Goal: Task Accomplishment & Management: Manage account settings

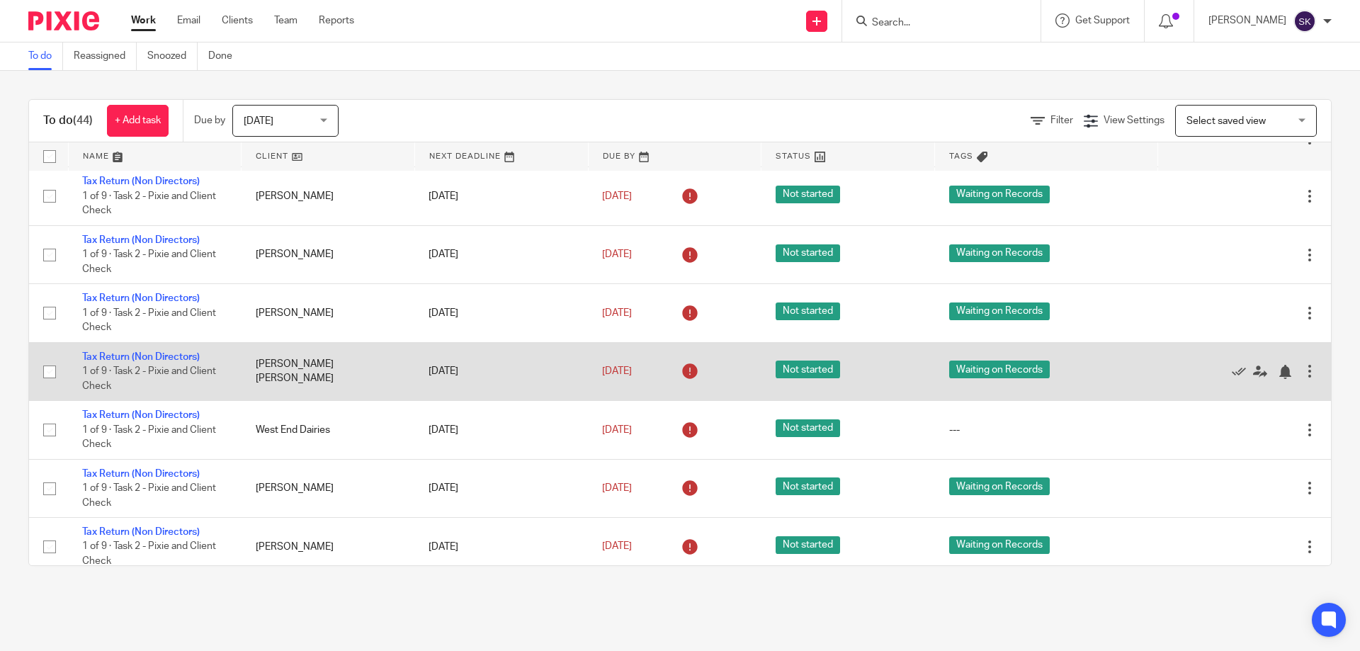
scroll to position [425, 0]
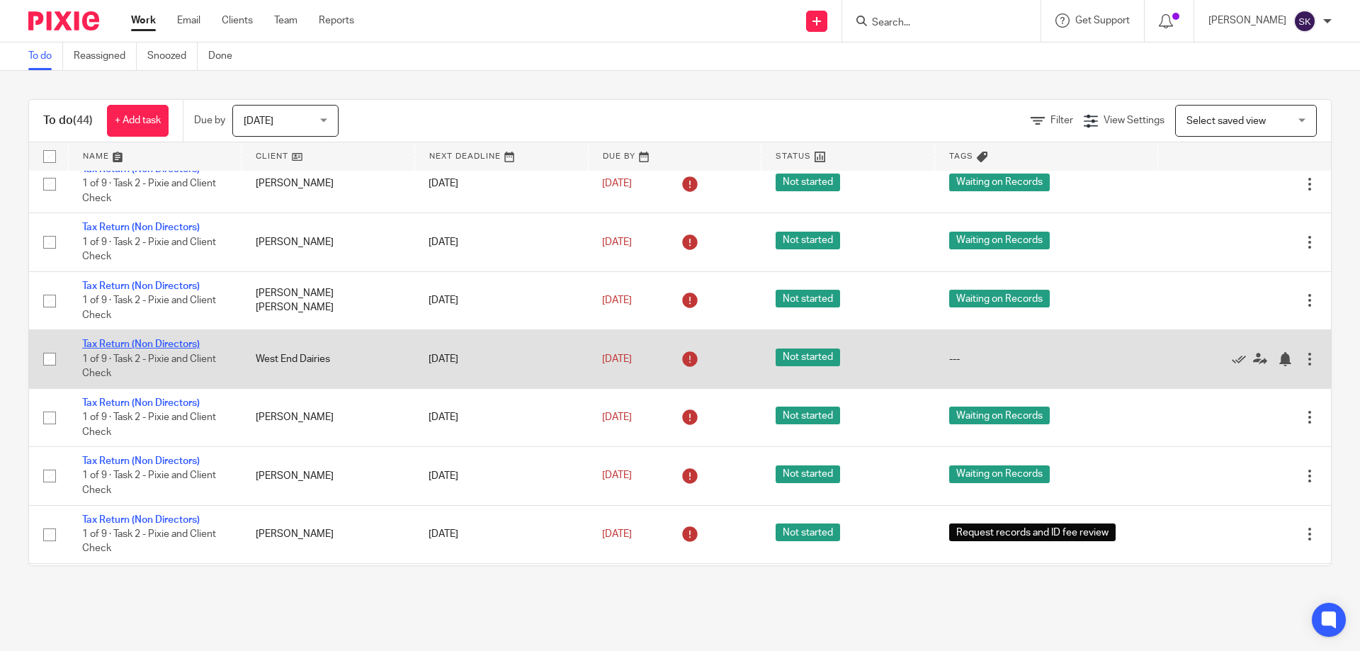
click at [107, 347] on link "Tax Return (Non Directors)" at bounding box center [141, 344] width 118 height 10
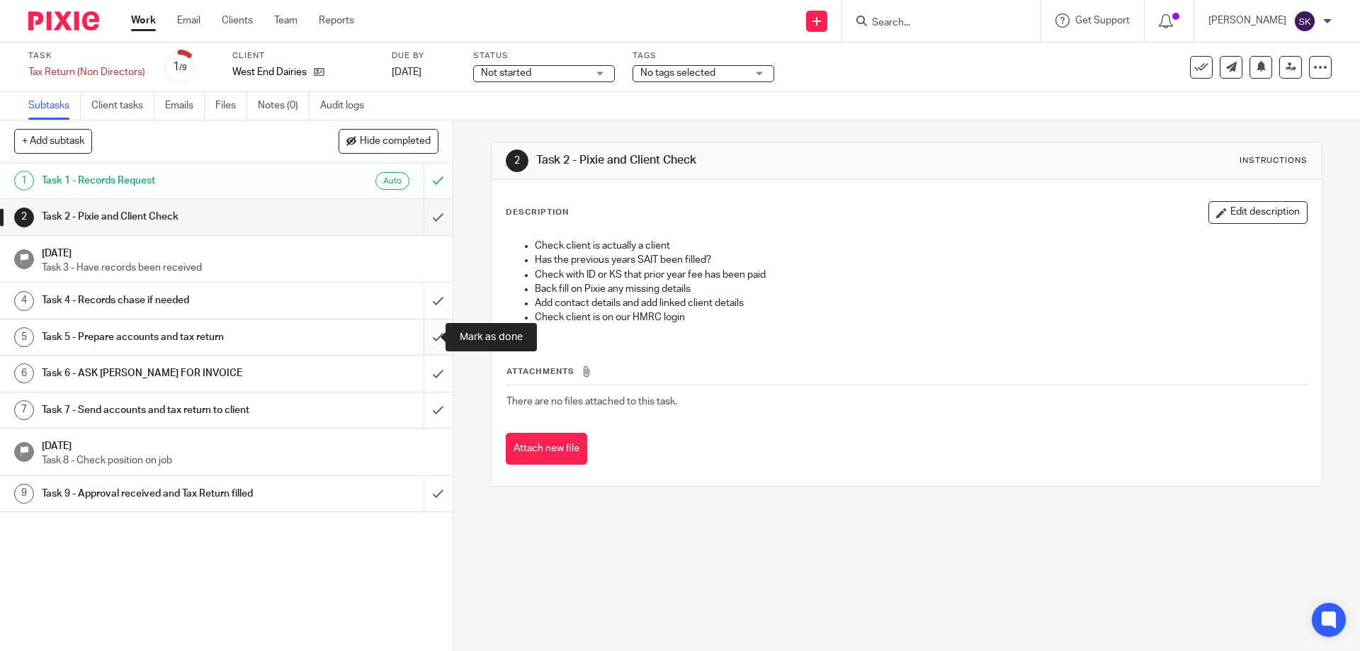
click at [431, 333] on input "submit" at bounding box center [226, 337] width 453 height 35
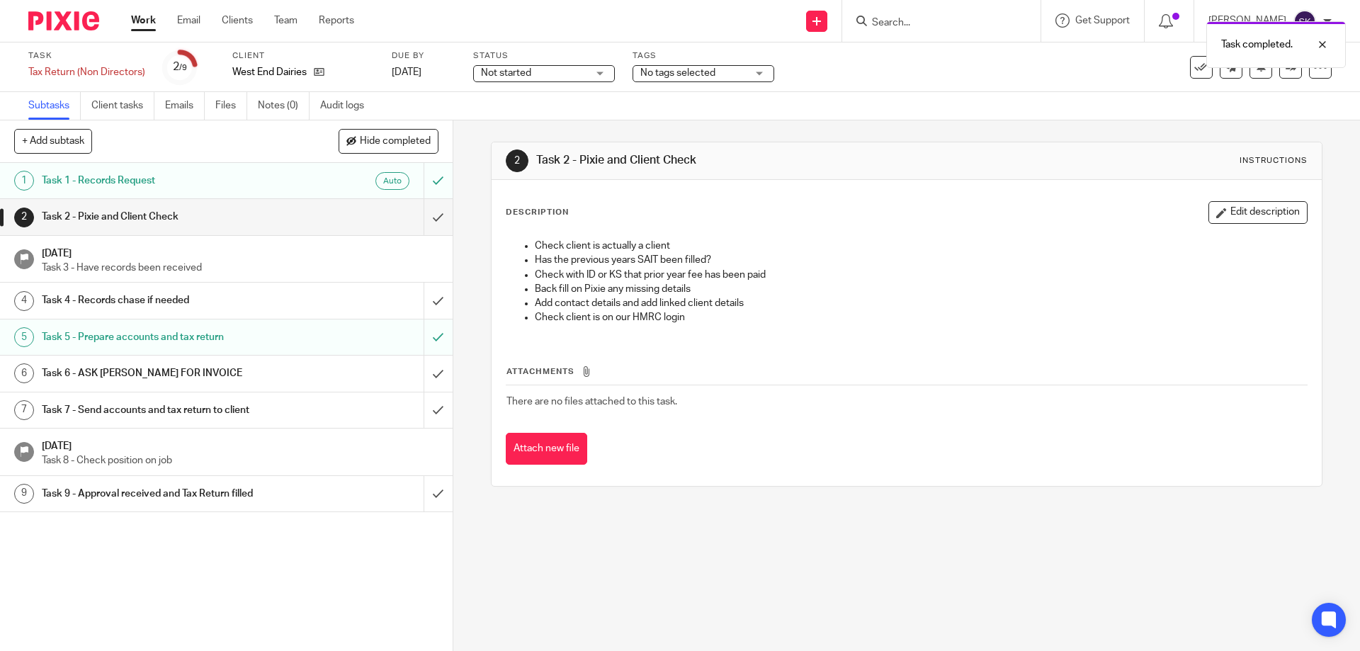
click at [694, 75] on span "No tags selected" at bounding box center [677, 73] width 75 height 10
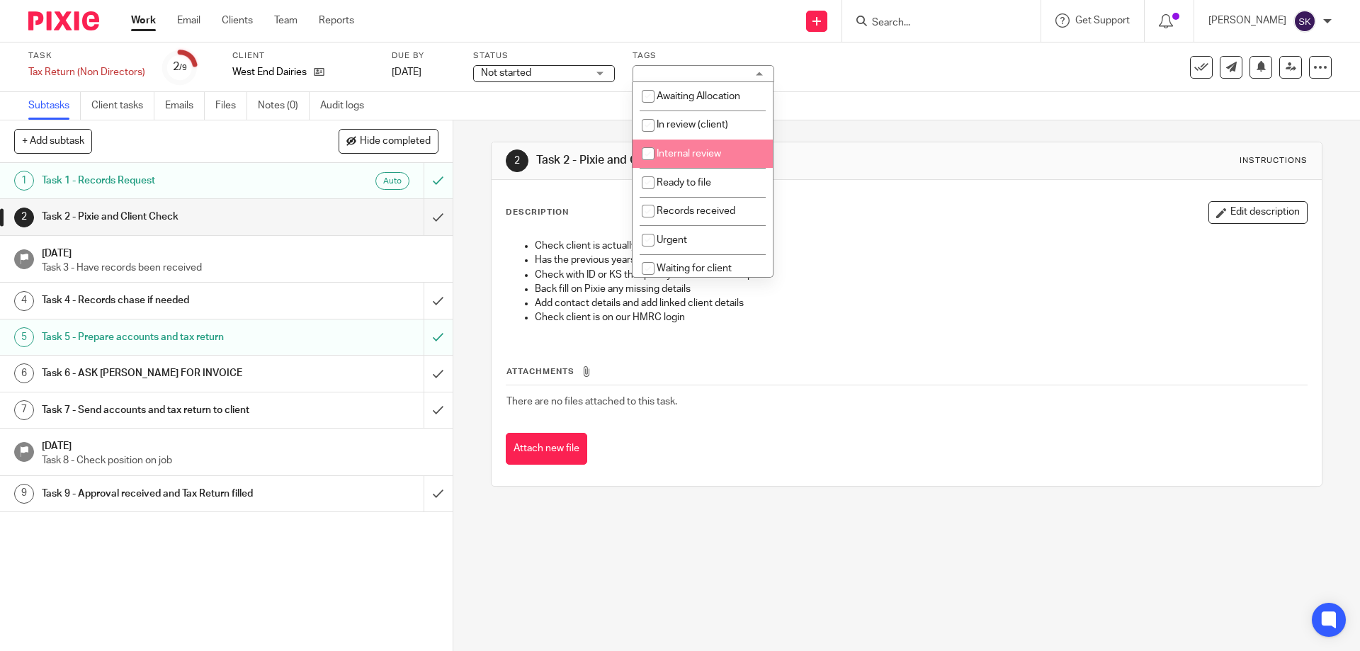
click at [701, 159] on li "Internal review" at bounding box center [703, 154] width 140 height 29
checkbox input "true"
click at [907, 118] on div "Subtasks Client tasks Emails Files Notes (0) Audit logs" at bounding box center [680, 106] width 1360 height 28
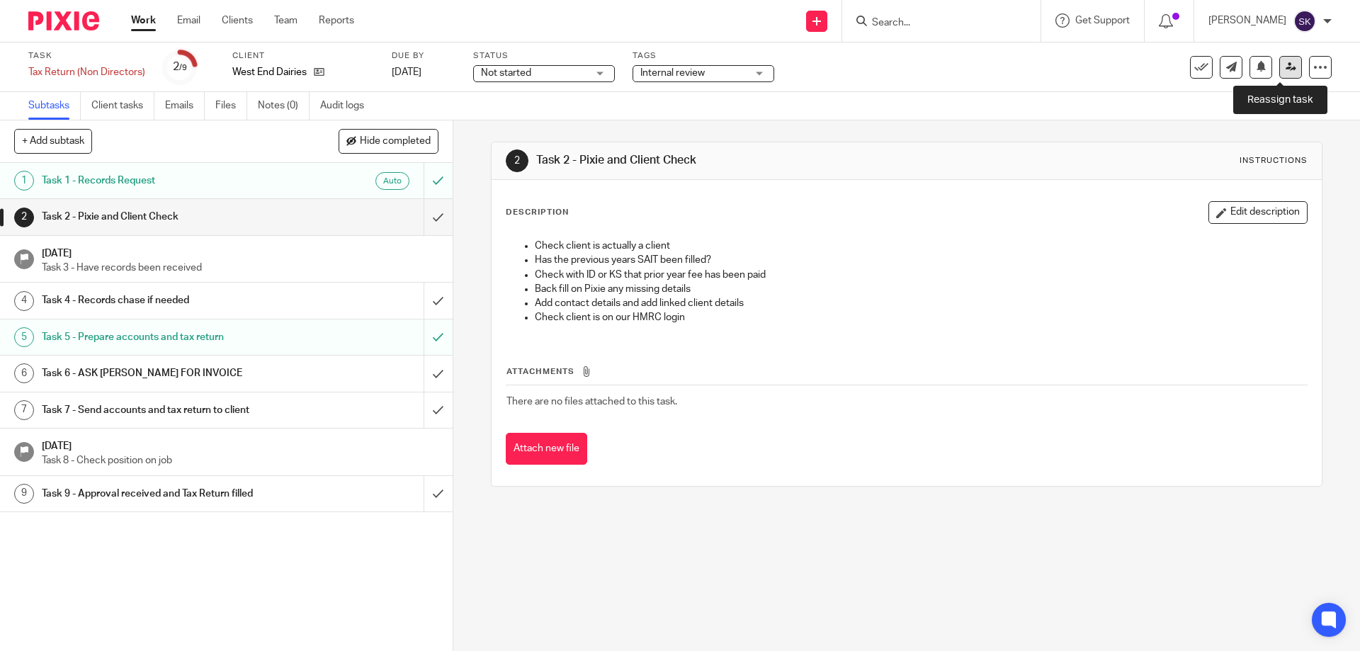
click at [1286, 64] on icon at bounding box center [1291, 67] width 11 height 11
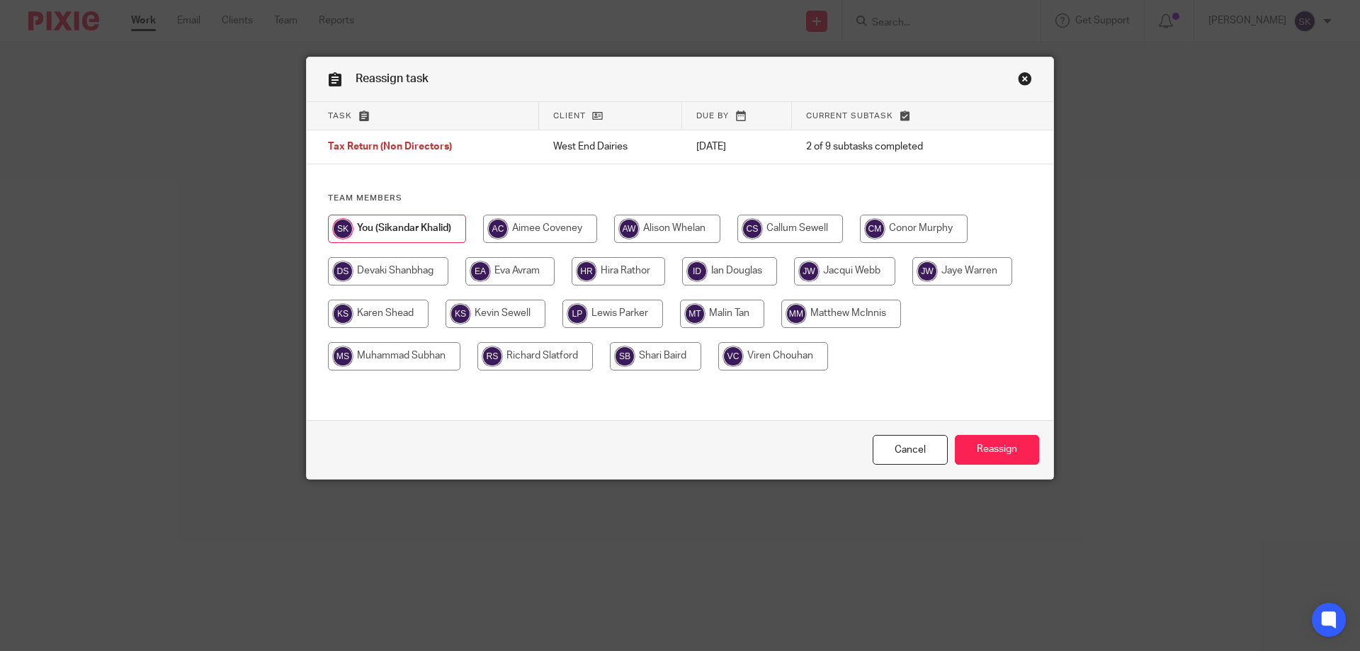
click at [738, 274] on input "radio" at bounding box center [729, 271] width 95 height 28
radio input "true"
click at [983, 445] on input "Reassign" at bounding box center [997, 450] width 84 height 30
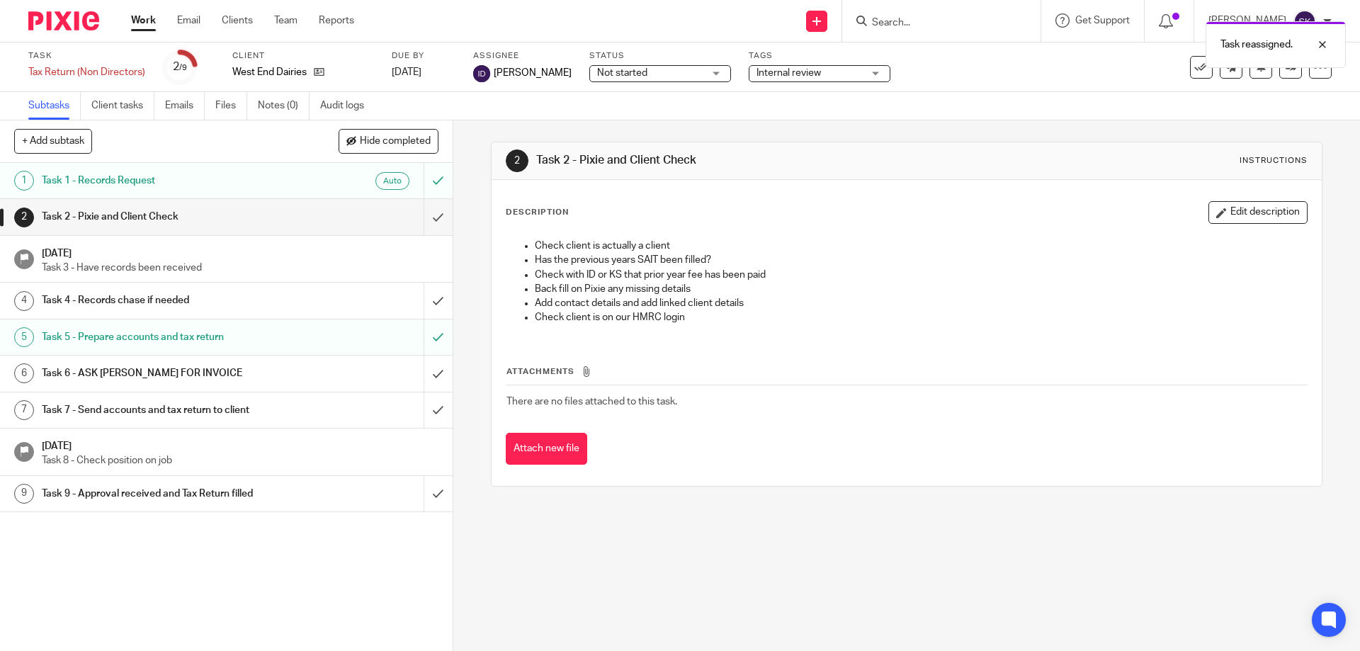
click at [901, 25] on div "Task reassigned." at bounding box center [1013, 41] width 666 height 54
click at [863, 21] on div "Task reassigned." at bounding box center [1013, 41] width 666 height 54
click at [908, 17] on div "Task reassigned." at bounding box center [1013, 41] width 666 height 54
click at [918, 21] on div "Task reassigned." at bounding box center [1013, 41] width 666 height 54
click at [905, 15] on form at bounding box center [946, 21] width 151 height 18
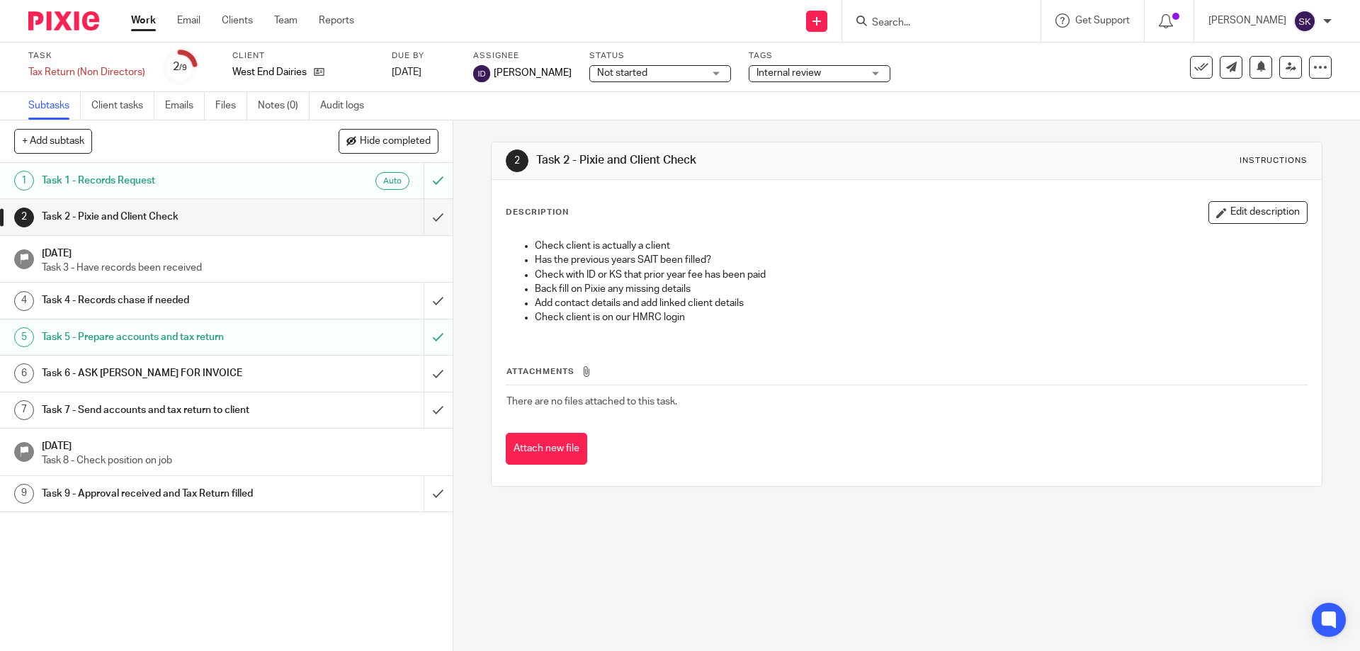
click at [905, 21] on input "Search" at bounding box center [935, 23] width 128 height 13
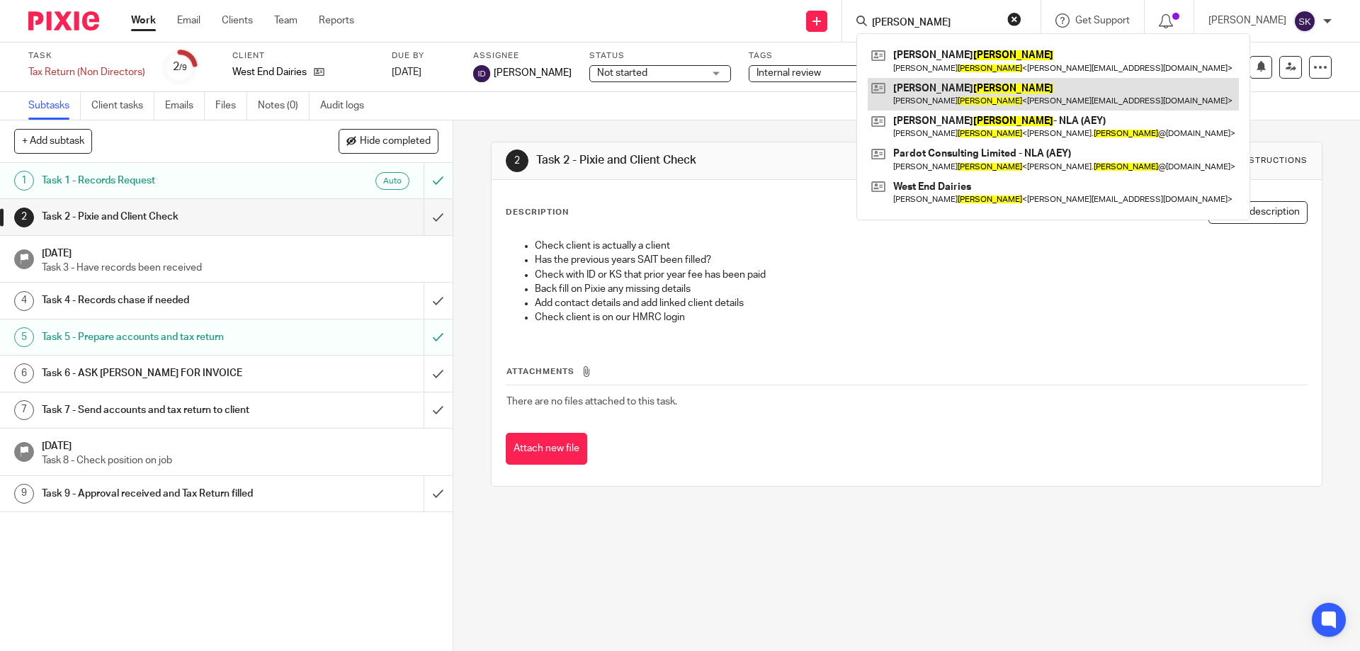
type input "atkins"
click at [998, 97] on link at bounding box center [1053, 94] width 371 height 33
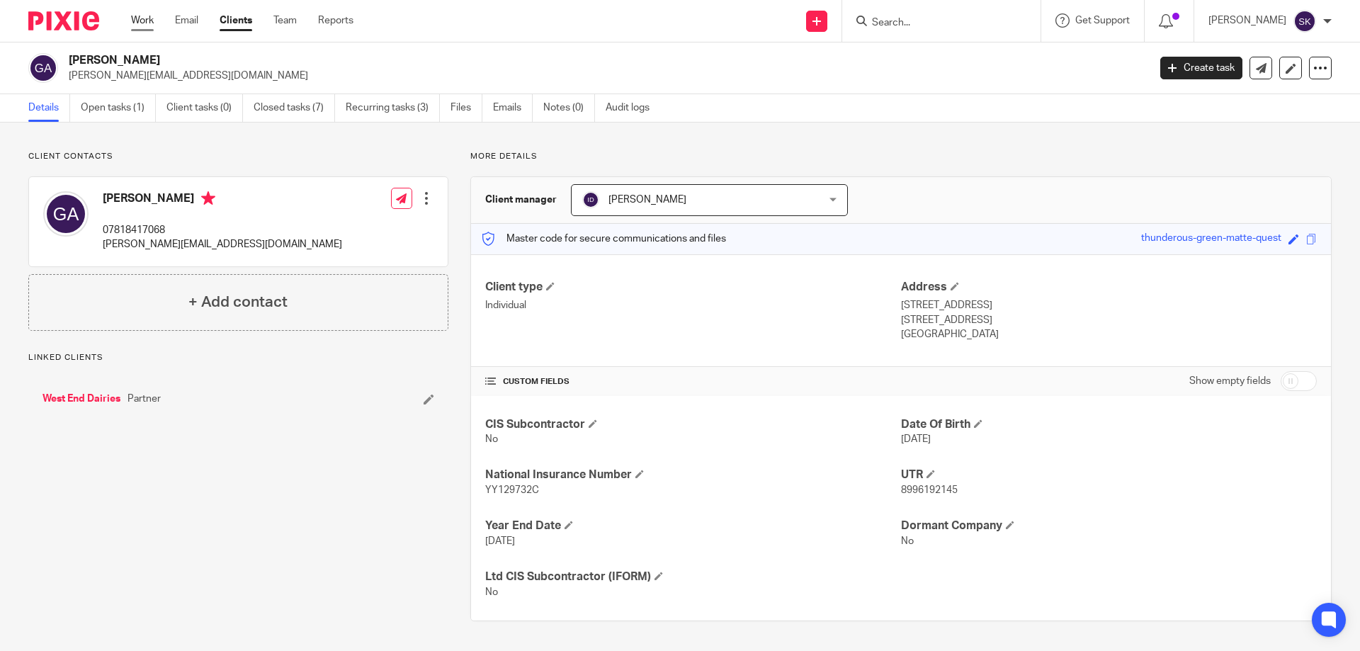
click at [144, 18] on link "Work" at bounding box center [142, 20] width 23 height 14
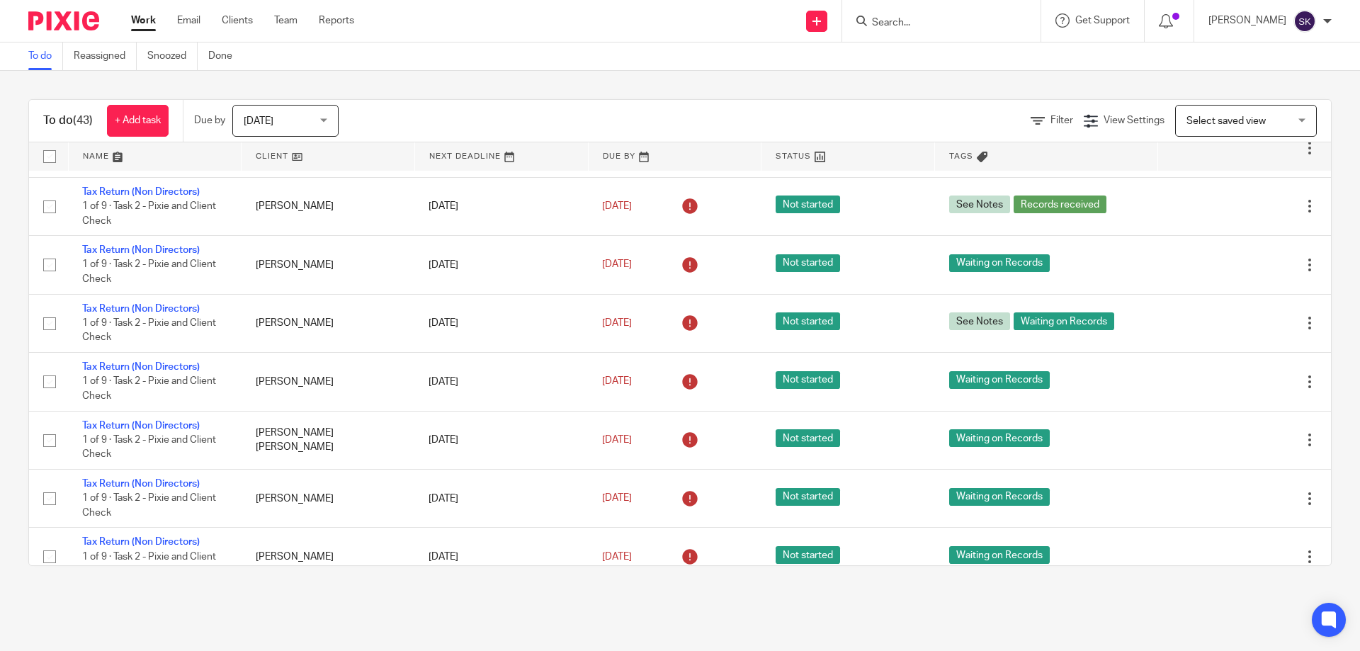
scroll to position [2118, 0]
